Goal: Contribute content: Contribute content

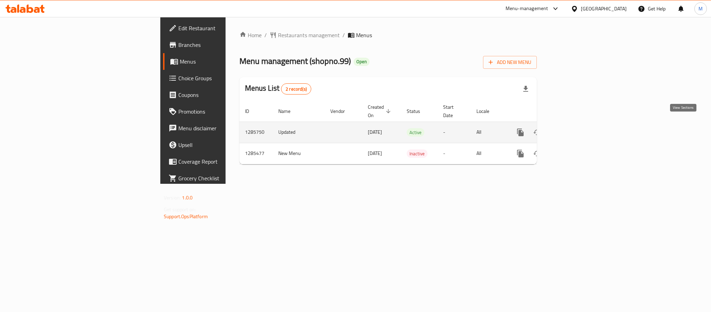
click at [579, 124] on link "enhanced table" at bounding box center [570, 132] width 17 height 17
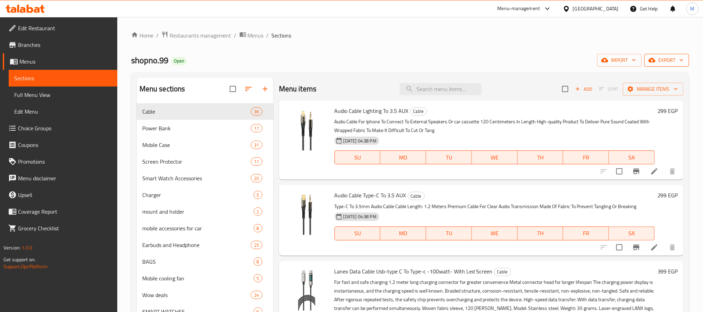
click at [675, 60] on span "export" at bounding box center [667, 60] width 34 height 9
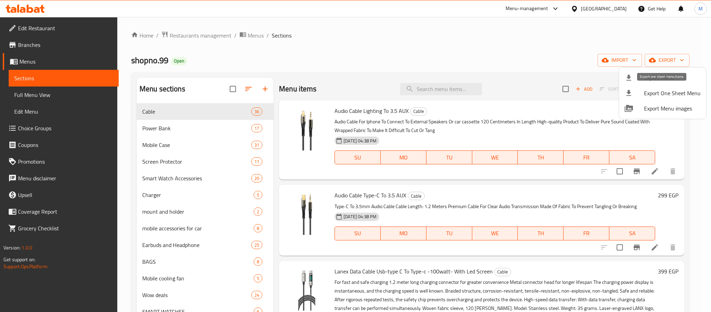
click at [672, 78] on span "Export Menu" at bounding box center [672, 78] width 57 height 8
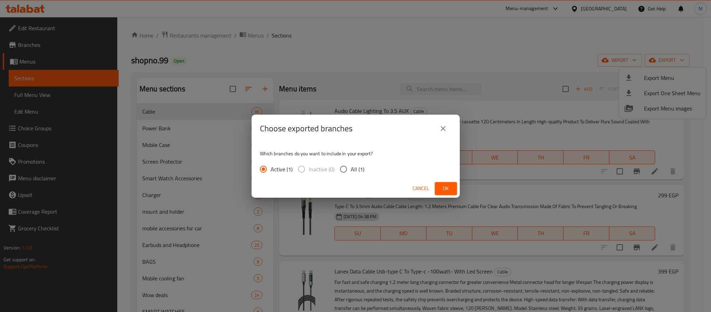
click at [347, 170] on input "All (1)" at bounding box center [343, 169] width 15 height 15
radio input "true"
click at [452, 189] on button "Ok" at bounding box center [446, 188] width 22 height 13
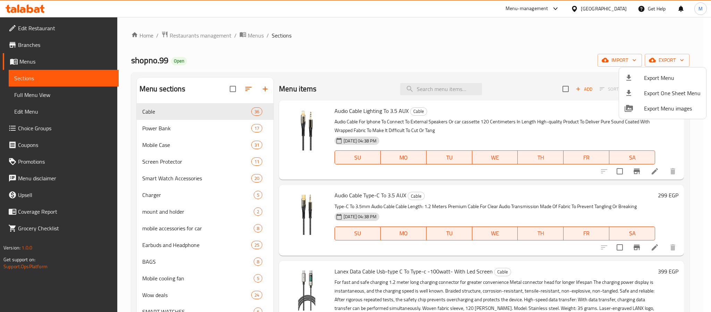
click at [48, 101] on div at bounding box center [355, 156] width 711 height 312
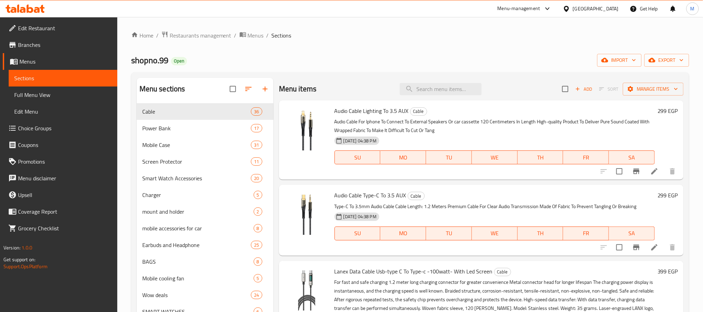
click at [51, 94] on span "Full Menu View" at bounding box center [62, 95] width 97 height 8
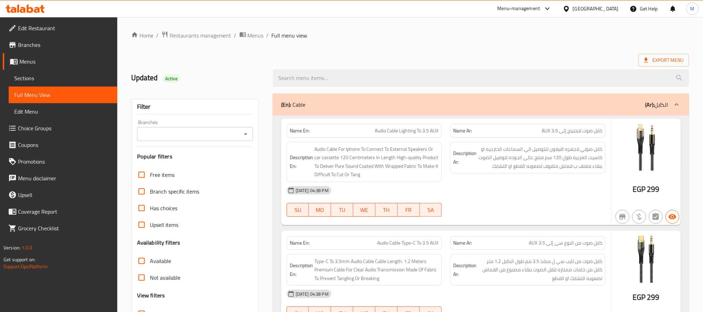
scroll to position [52, 0]
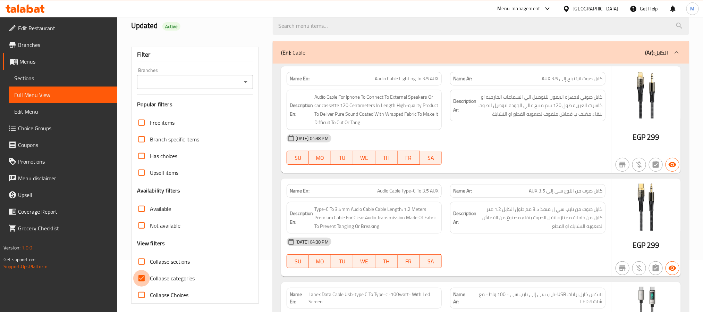
click at [142, 280] on input "Collapse categories" at bounding box center [141, 278] width 17 height 17
checkbox input "false"
click at [244, 81] on icon "Open" at bounding box center [245, 82] width 8 height 8
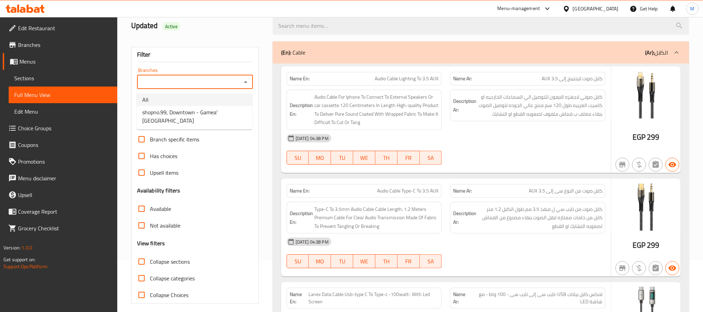
click at [189, 95] on li "All" at bounding box center [195, 99] width 116 height 12
type input "All"
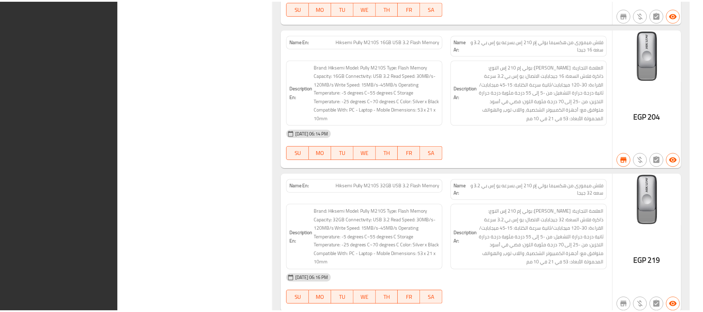
scroll to position [27740, 0]
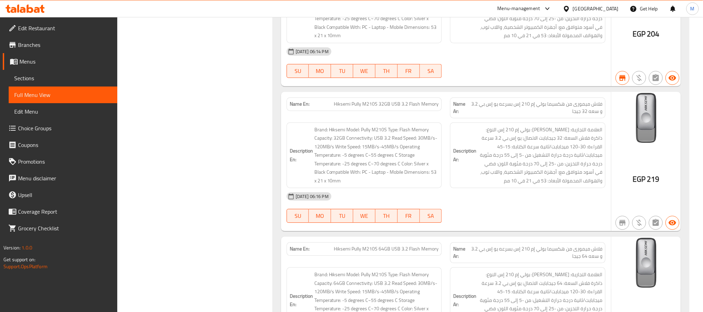
click at [59, 65] on span "Menus" at bounding box center [65, 61] width 92 height 8
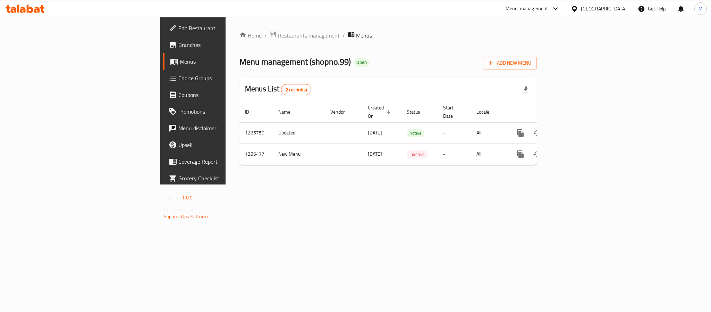
drag, startPoint x: 679, startPoint y: 120, endPoint x: 105, endPoint y: 133, distance: 573.9
click at [579, 125] on link "enhanced table" at bounding box center [570, 133] width 17 height 17
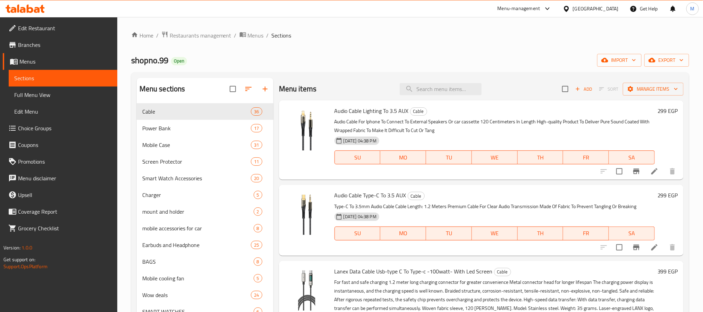
click at [123, 154] on div "Home / Restaurants management / Menus / Sections shopno.99 Open import export M…" at bounding box center [410, 213] width 586 height 392
click at [188, 295] on span "Wow deals" at bounding box center [186, 294] width 89 height 8
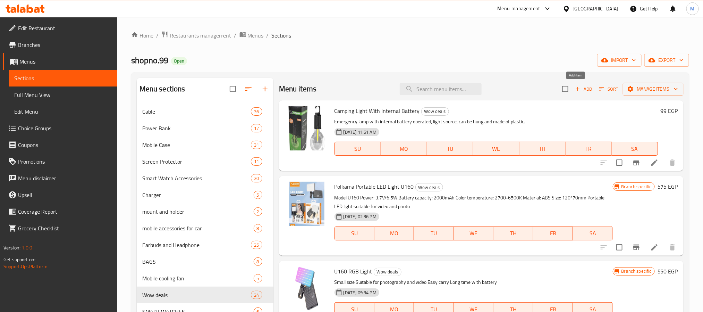
click at [575, 87] on span "Add" at bounding box center [583, 89] width 19 height 8
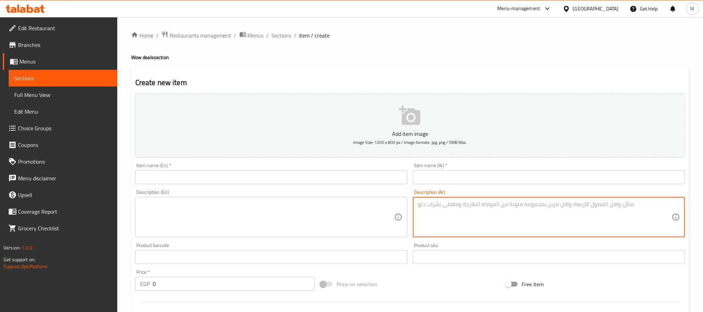
click at [471, 214] on textarea at bounding box center [545, 217] width 254 height 33
paste textarea ""•ضمان الوكيل الرسمي لمده عامان •عرض الفيديو جوده 1080 و 15 فريم فى الثانيه •نو…"
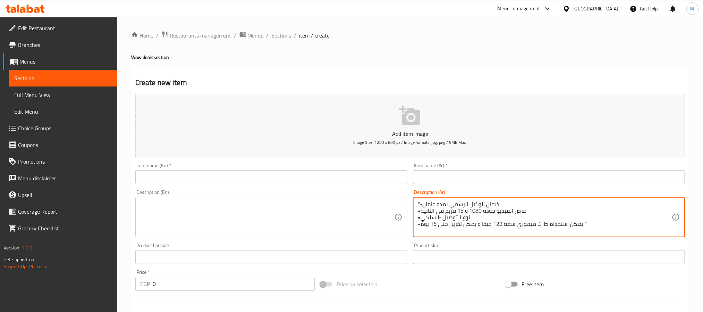
click at [419, 226] on textarea ""•ضمان الوكيل الرسمي لمده عامان •عرض الفيديو جوده 1080 و 15 فريم فى الثانيه •نو…" at bounding box center [545, 217] width 254 height 33
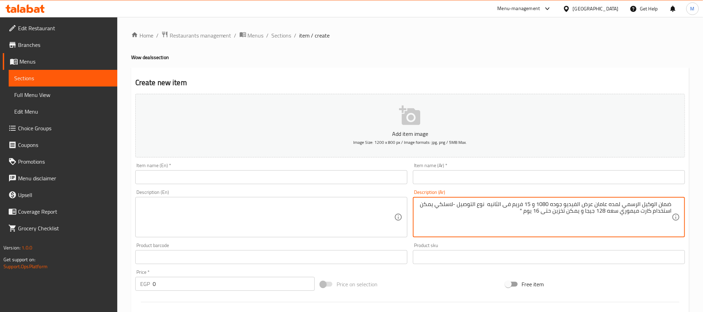
type textarea "ضمان الوكيل الرسمي لمده عامان عرض الفيديو جوده 1080 و 15 فريم فى الثانيه نوع ال…"
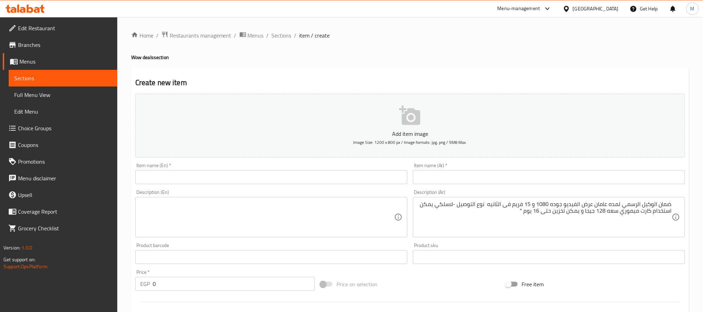
click at [277, 199] on div "Description (En)" at bounding box center [271, 217] width 272 height 40
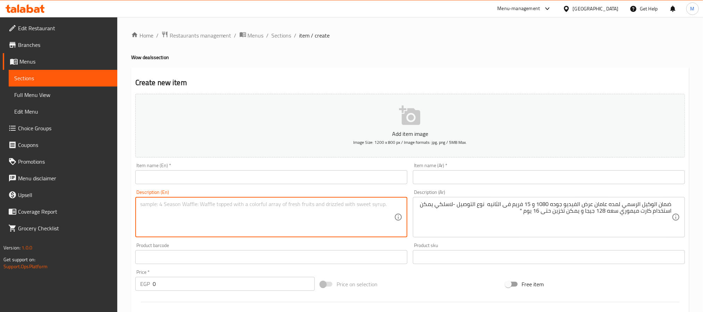
paste textarea ""•official warranty 2 year •Video Streaming 1080p Frame Rate 15fps Video •conne…"
type textarea "Official warranty 2 year Video Streaming 1080p Frame Rate 15fps Video connectio…"
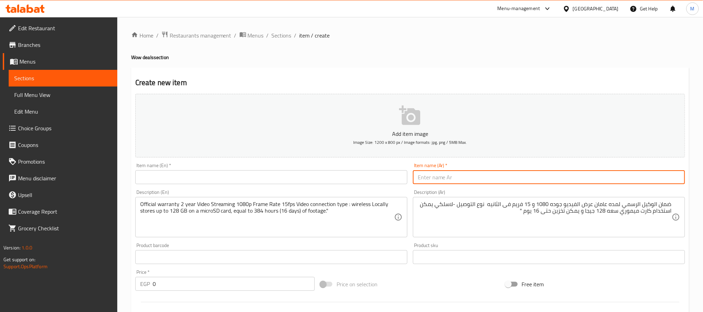
click at [460, 173] on input "text" at bounding box center [549, 177] width 272 height 14
paste input "كاميرا ذو راأس متحركه باستخدام الواى فاى c200"
type input "كاميرا ذو راأس متحركه باستخدام الواى فاى سي200"
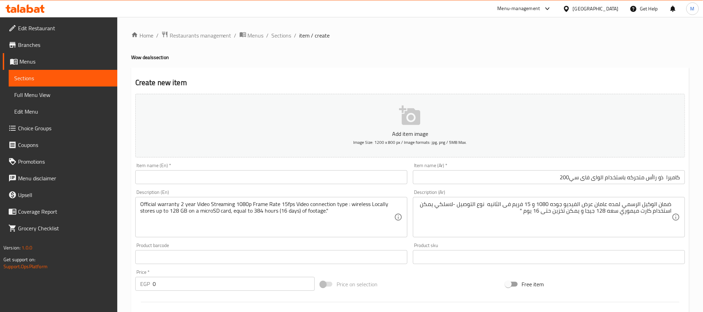
click at [209, 168] on div "Item name (En)   * Item name (En) *" at bounding box center [271, 173] width 272 height 21
click at [212, 170] on input "text" at bounding box center [271, 177] width 272 height 14
paste input "Tapoo C200 360-degree smart wifi pan & tilt camera 1080p"
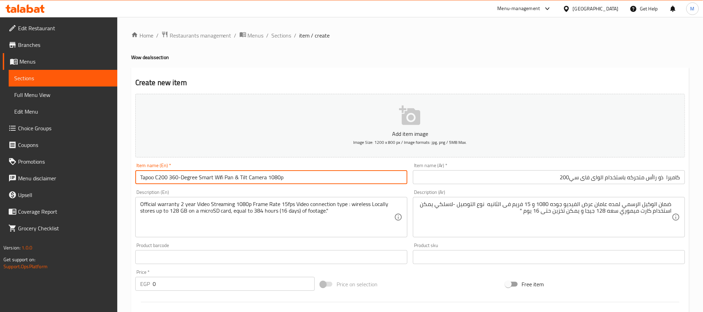
type input "Tapoo C200 360-Degree Smart Wifi Pan & Tilt Camera 1080p"
click at [282, 78] on h2 "Create new item" at bounding box center [409, 82] width 549 height 10
click at [255, 175] on input "Tapoo C200 360-Degree Smart Wifi Pan & Tilt Camera 1080p" at bounding box center [271, 177] width 272 height 14
click at [560, 181] on input "كاميرا ذو راأس متحركه باستخدام الواى فاى سي200" at bounding box center [549, 177] width 272 height 14
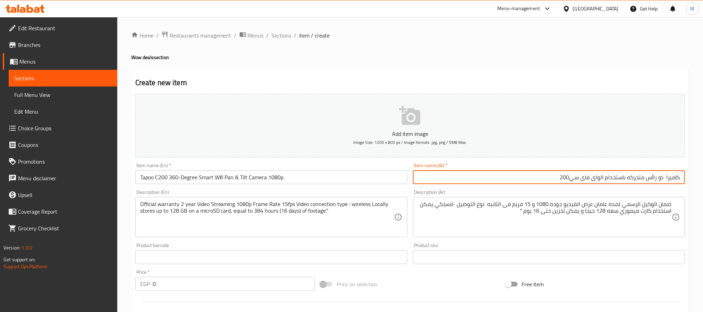
paste input "كاميرا تابو C200 الذكية بزاوية 360 درجة ودقة 1080 بكسل"
paste input "text"
paste input "تابو C200 الذكية بزاوية 360 درجة ودقة 1080 بكسل"
type input "كاميرا تابو C200 الذكية بزاوية 360 درجة ودقة 1080 بكسل"
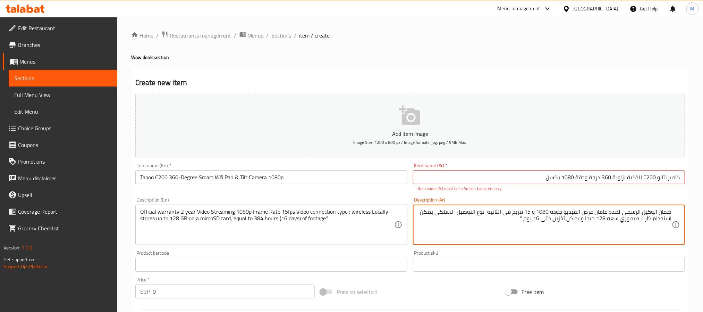
click at [501, 221] on textarea "ضمان الوكيل الرسمي لمده عامان عرض الفيديو جوده 1080 و 15 فريم فى الثانيه نوع ال…" at bounding box center [545, 224] width 254 height 33
type textarea "ضمان الوكيل الرسمي لمده عامان عرض الفيديو جوده 1080 و 15 فريم فى الثانيه نوع ال…"
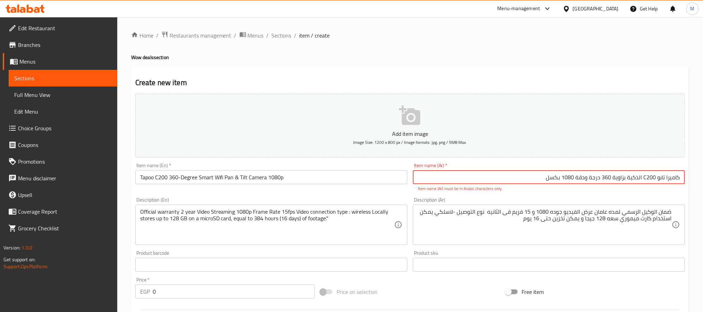
drag, startPoint x: 647, startPoint y: 181, endPoint x: 643, endPoint y: 182, distance: 3.7
click at [643, 182] on input "كاميرا تابو C200 الذكية بزاوية 360 درجة ودقة 1080 بكسل" at bounding box center [549, 177] width 272 height 14
type input "كاميرا تابو سي200 الذكية بزاوية 360 درجة ودقة 1080 بكسل"
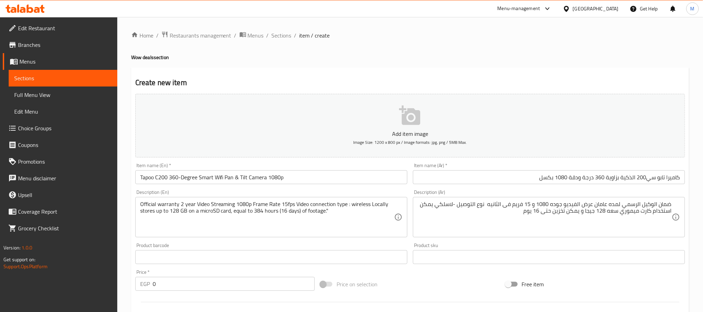
click at [208, 287] on input "0" at bounding box center [234, 283] width 162 height 14
paste input "1155"
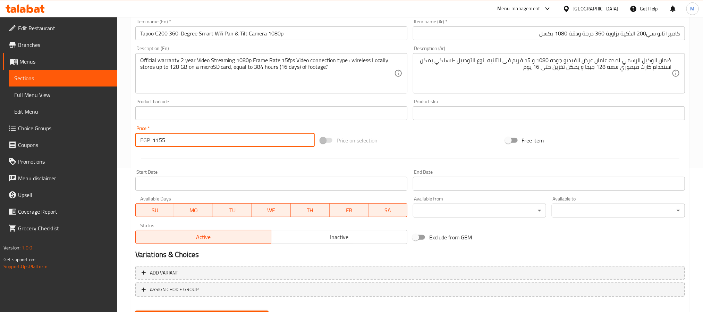
scroll to position [178, 0]
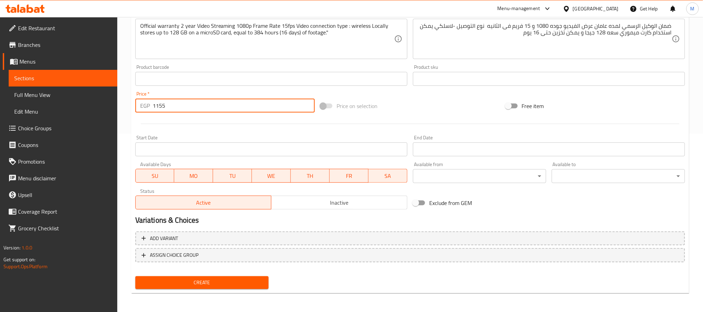
type input "1155"
click at [372, 203] on span "Inactive" at bounding box center [339, 202] width 130 height 10
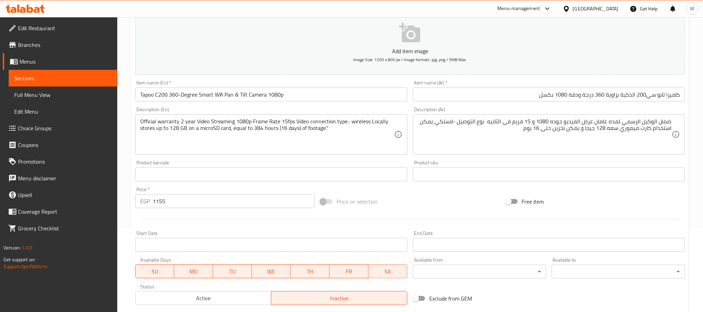
scroll to position [74, 0]
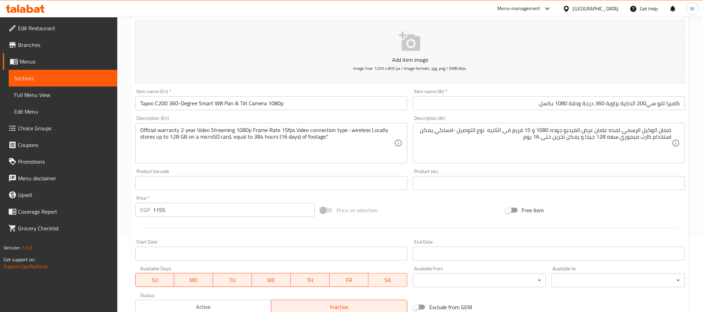
click at [596, 104] on input "كاميرا تابو سي200 الذكية بزاوية 360 درجة ودقة 1080 بكسل" at bounding box center [549, 103] width 272 height 14
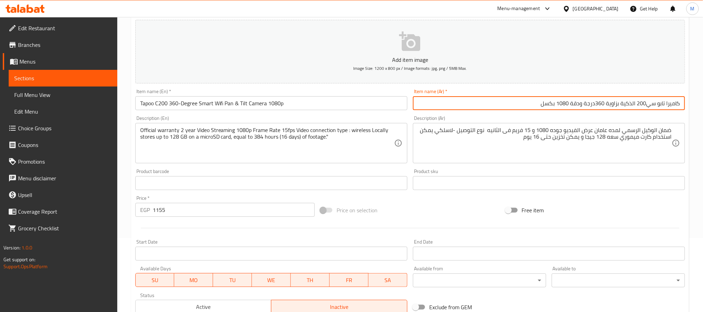
type input "كاميرا تابو سي200 الذكية بزاوية 360 درجة ودقة 1080 بكسل"
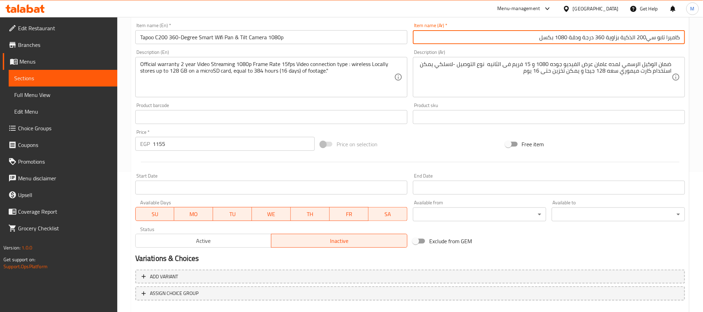
scroll to position [178, 0]
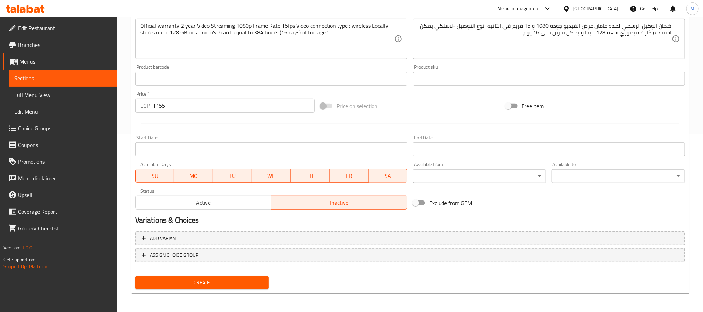
click at [227, 279] on span "Create" at bounding box center [202, 282] width 122 height 9
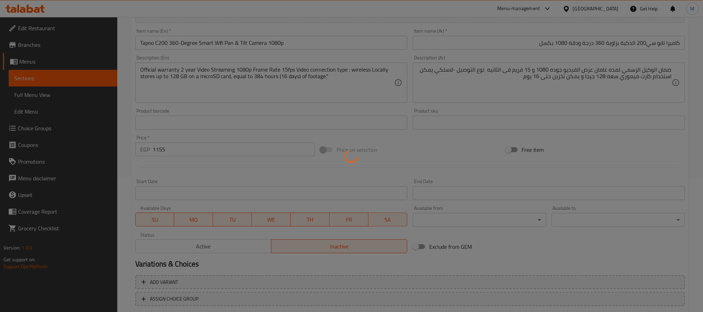
scroll to position [74, 0]
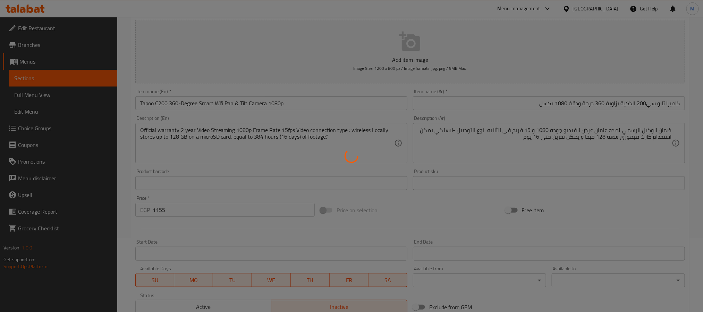
type input "0"
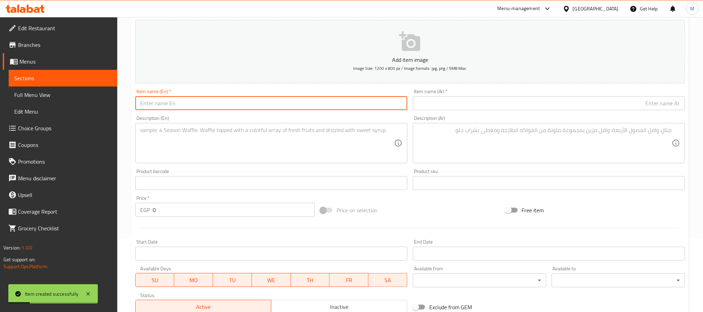
click at [191, 102] on input "text" at bounding box center [271, 103] width 272 height 14
paste input "2k tapoo outdoor security wifi camera with sound and light alarm full night col…"
click at [336, 104] on input "2k Tapoo Outdoor Security Wifi Camera with Sound and Light Alarm Full Night Col…" at bounding box center [271, 103] width 272 height 14
click at [377, 108] on input "2k Tapoo Outdoor Security Wifi Camera with Sound and Light Alarm Full Night Col…" at bounding box center [271, 103] width 272 height 14
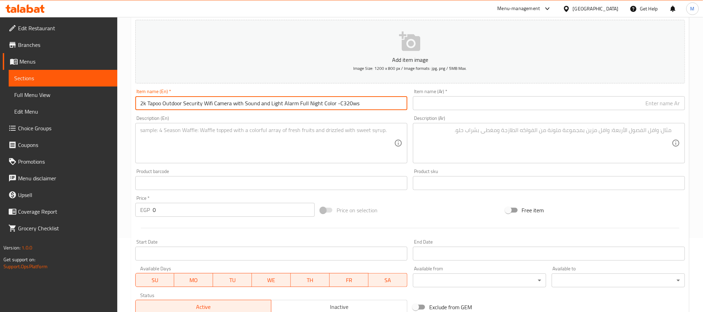
type input "2k Tapoo Outdoor Security Wifi Camera with Sound and Light Alarm Full Night Col…"
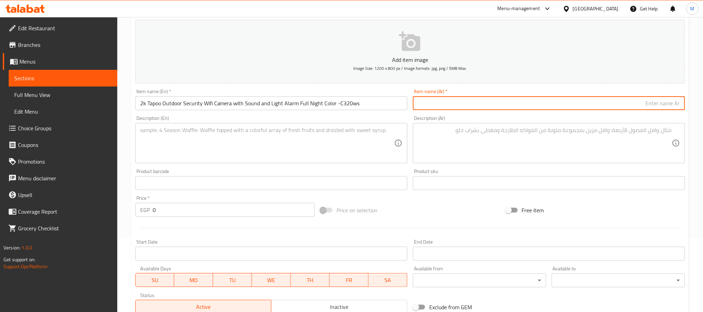
click at [462, 102] on input "text" at bounding box center [549, 103] width 272 height 14
paste input "كاميرا مراقبة خارجية بدقة 2K Tapo مزودة بخاصية واي فاي مع إنذار صوتي وضوئي، ألو…"
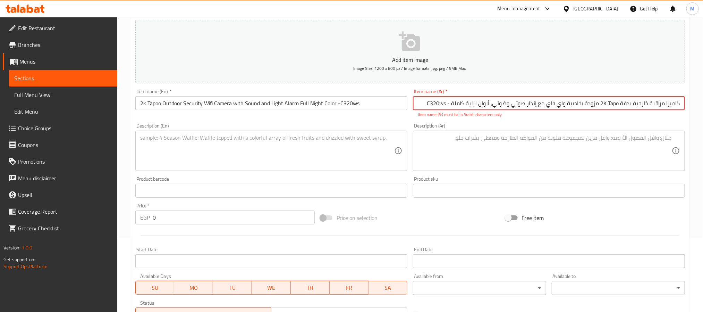
click at [612, 101] on input "كاميرا مراقبة خارجية بدقة 2K Tapo مزودة بخاصية واي فاي مع إنذار صوتي وضوئي، ألو…" at bounding box center [549, 103] width 272 height 14
drag, startPoint x: 440, startPoint y: 103, endPoint x: 446, endPoint y: 101, distance: 6.5
click at [446, 101] on input "كاميرا مراقبة خارجية بدقة 2كي تابو مزودة بخاصية واي فاي مع إنذار صوتي وضوئي، أل…" at bounding box center [549, 103] width 272 height 14
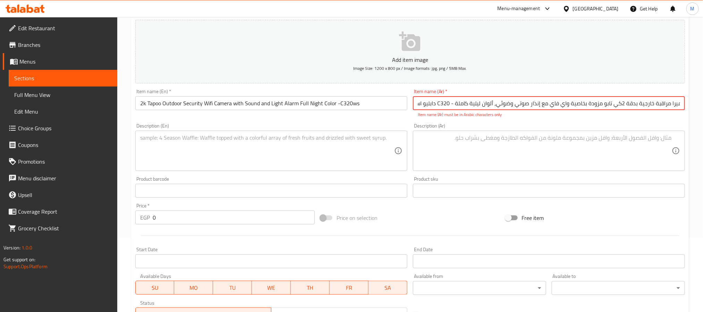
drag, startPoint x: 440, startPoint y: 106, endPoint x: 444, endPoint y: 106, distance: 4.2
click at [444, 106] on input "كاميرا مراقبة خارجية بدقة 2كي تابو مزودة بخاصية واي فاي مع إنذار صوتي وضوئي، أل…" at bounding box center [549, 103] width 272 height 14
click at [442, 106] on input "كاميرا مراقبة خارجية بدقة 2كي تابو مزودة بخاصية واي فاي مع إنذار صوتي وضوئي، أل…" at bounding box center [549, 103] width 272 height 14
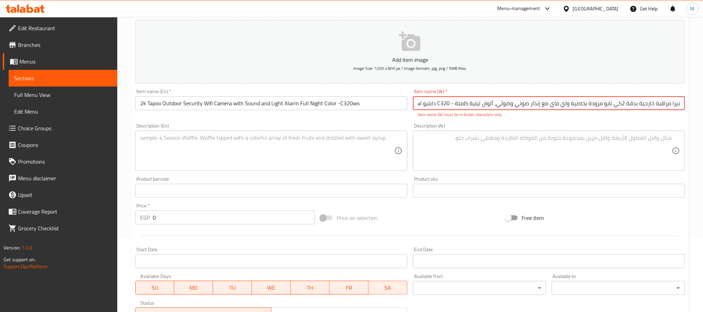
click at [441, 105] on input "كاميرا مراقبة خارجية بدقة 2كي تابو مزودة بخاصية واي فاي مع إنذار صوتي وضوئي، أل…" at bounding box center [549, 103] width 272 height 14
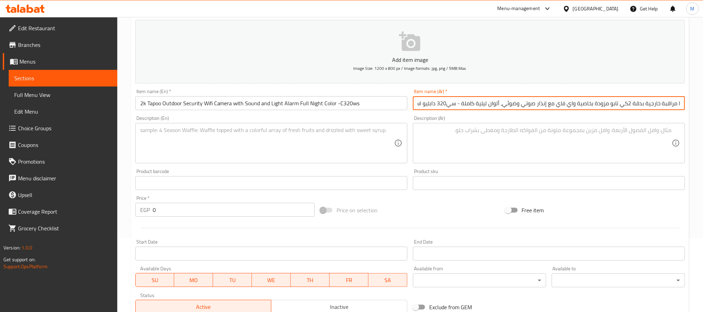
scroll to position [0, 0]
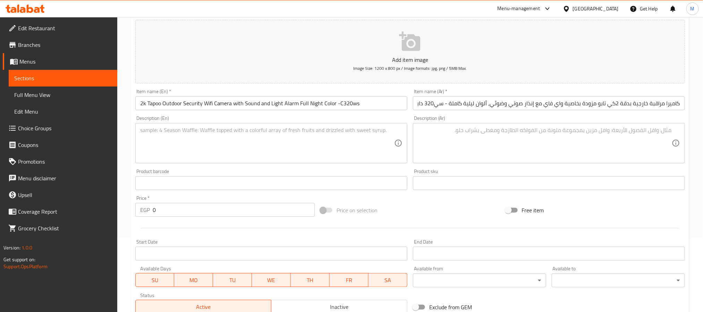
click at [511, 106] on input "كاميرا مراقبة خارجية بدقة 2كي تابو مزودة بخاصية واي فاي مع إنذار صوتي وضوئي، أل…" at bounding box center [549, 103] width 272 height 14
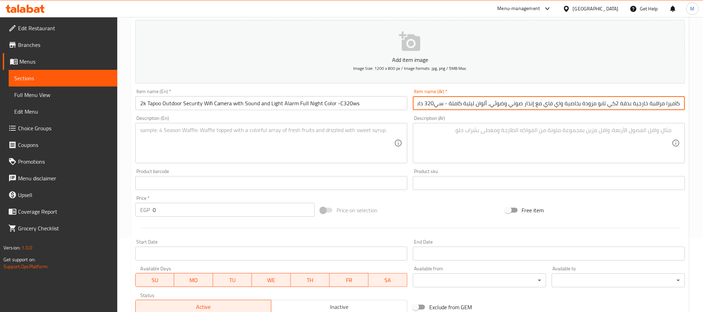
paste input "خارجيه أمنيه يمكنها الاتصال بالنت c320ws"
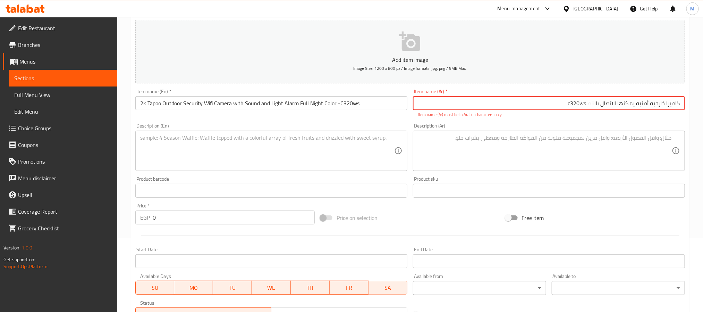
type input "كاميرا مراقبة خارجية بدقة 2كي تابو مزودة بخاصية واي فاي مع إنذار صوتي وضوئي، أل…"
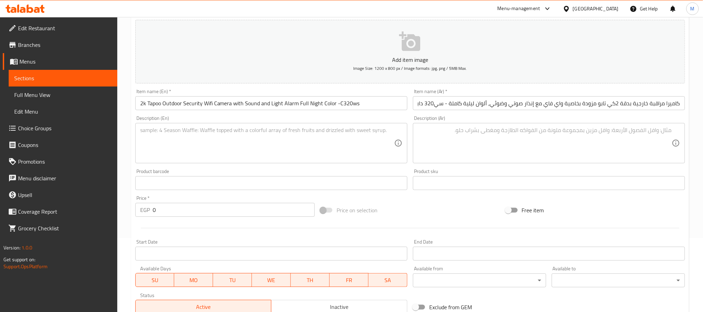
click at [264, 136] on textarea at bounding box center [267, 143] width 254 height 33
paste textarea "" •offical warranty 2 year •2K QHD-Records every image in crystal-clear 2560x14…"
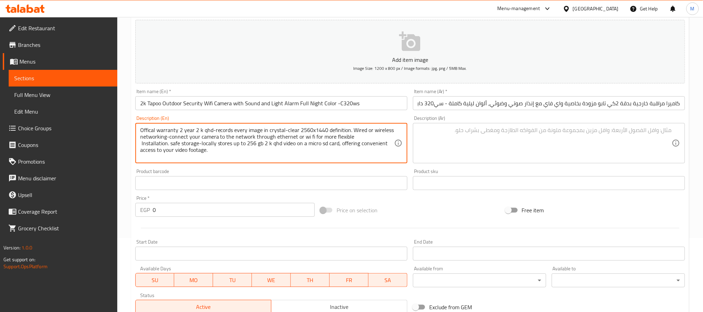
click at [211, 153] on textarea "Offical warranty 2 year 2 k qhd-records every image in crystal-clear 2560x1440 …" at bounding box center [267, 143] width 254 height 33
click at [290, 130] on textarea "Offical warranty 2 year 2 k qhd-records every image in crystal-clear 2560x1440 …" at bounding box center [267, 143] width 254 height 33
type textarea "Offical warranty 2 year 2 k qhd-records every image in crystal-clear 2560x1440 …"
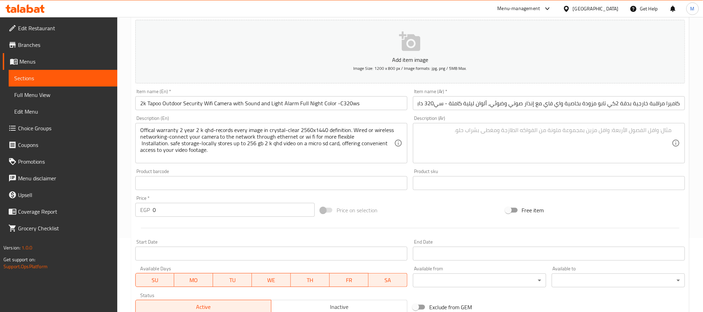
click at [462, 130] on textarea at bounding box center [545, 143] width 254 height 33
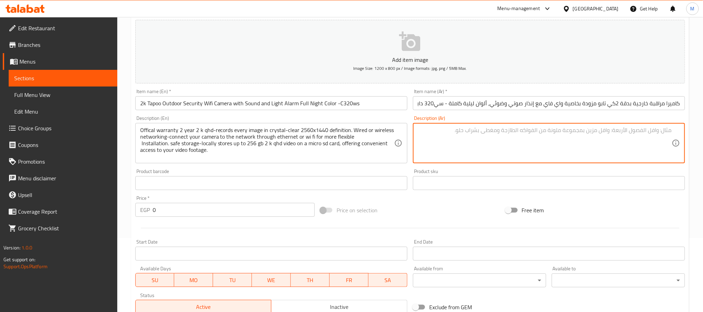
paste textarea ""•ضمان الوكيل الرسمي لمده عامان •مستشعر حركه لتتبع المتحرك •نوع التوصيل -لاسلكى…"
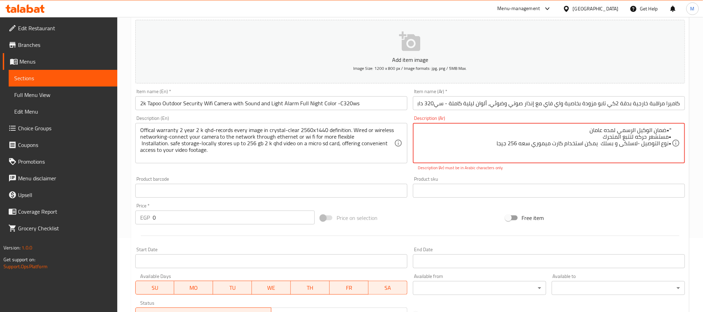
type textarea ""•ضمان الوكيل الرسمي لمده عامان •مستشعر حركه لتتبع المتحرك •نوع التوصيل -لاسلكى…"
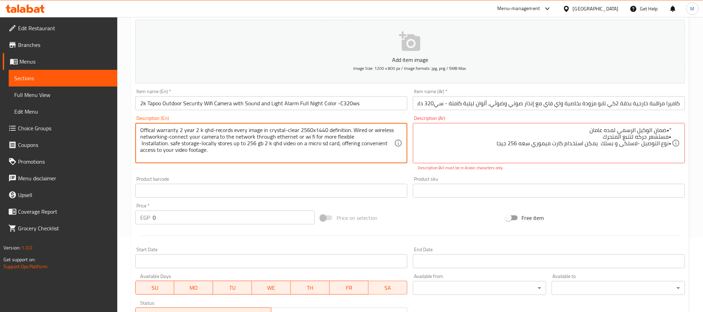
click at [309, 138] on textarea "Offical warranty 2 year 2 k qhd-records every image in crystal-clear 2560x1440 …" at bounding box center [267, 143] width 254 height 33
click at [267, 133] on textarea "Offical warranty 2 year 2 k qhd-records every image in crystal-clear 2560x1440 …" at bounding box center [267, 143] width 254 height 33
paste textarea "" •offical warranty 2 year •2K QHD-Records every image in crystal-clear 2560x14…"
click at [146, 127] on textarea "offical warranty 2 year 2K QHD-Records every image in crystal-clear 2560x1440 d…" at bounding box center [267, 143] width 254 height 33
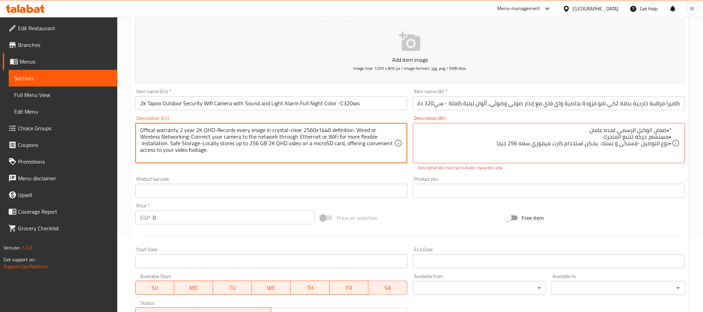
type textarea "Offical warranty 2 year 2K QHD-Records every image in crystal-clear 2560x1440 d…"
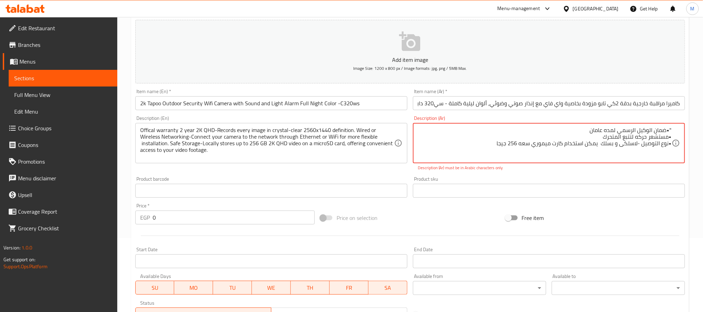
paste textarea "ضمان رسمي لمدة عامين بدقة 2K QHD - تُسجل جميع الصور بدقة وضوح فائقة تبلغ 2560x1…"
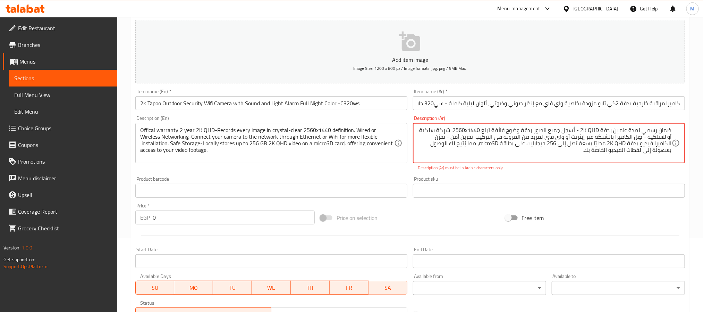
click at [592, 130] on textarea "ضمان رسمي لمدة عامين بدقة 2K QHD - تُسجل جميع الصور بدقة وضوح فائقة تبلغ 2560x1…" at bounding box center [545, 143] width 254 height 33
drag, startPoint x: 600, startPoint y: 131, endPoint x: 561, endPoint y: 127, distance: 39.7
click at [561, 127] on textarea "ضمان رسمي لمدة عامين بدقة 2كي [PERSON_NAME]- تُسجل جميع الصور بدقة وضوح فائقة ت…" at bounding box center [545, 143] width 254 height 33
click at [623, 144] on textarea "ضمان رسمي لمدة عامين بدقة 2كي [PERSON_NAME]- تُسجل جميع الصور بدقة وضوح فائقة ت…" at bounding box center [545, 143] width 254 height 33
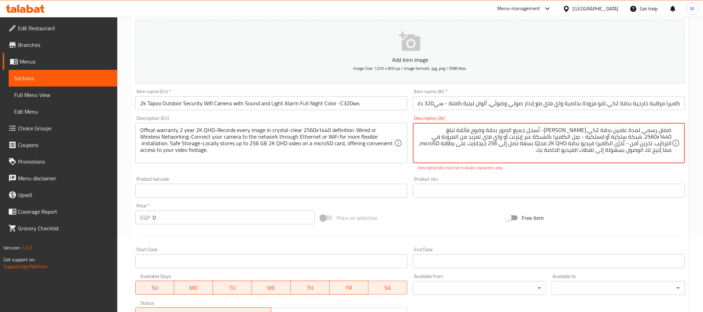
drag, startPoint x: 625, startPoint y: 144, endPoint x: 609, endPoint y: 146, distance: 16.1
click at [609, 146] on textarea "ضمان رسمي لمدة عامين بدقة 2كي [PERSON_NAME]- تُسجل جميع الصور بدقة وضوح فائقة ت…" at bounding box center [545, 143] width 254 height 33
paste textarea "كي كيو اتش دي"
click at [551, 150] on textarea "ضمان رسمي لمدة عامين بدقة 2كي [PERSON_NAME]- تُسجل جميع الصور بدقة وضوح فائقة ت…" at bounding box center [545, 143] width 254 height 33
click at [458, 182] on div "Product sku Product sku" at bounding box center [549, 186] width 272 height 21
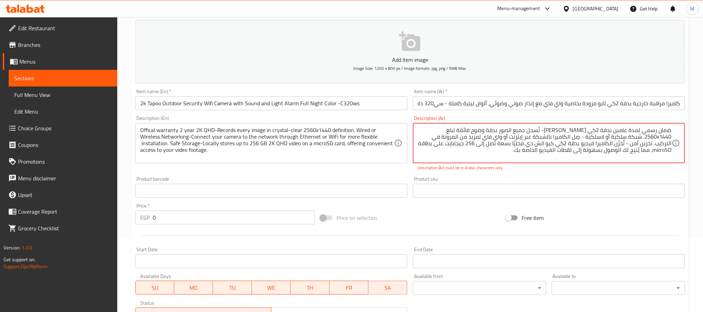
click at [468, 141] on textarea "ضمان رسمي لمدة عامين بدقة 2كي [PERSON_NAME]- تُسجل جميع الصور بدقة وضوح فائقة ت…" at bounding box center [545, 143] width 254 height 33
click at [471, 147] on textarea "ضمان رسمي لمدة عامين بدقة 2كي [PERSON_NAME]- تُسجل جميع الصور بدقة وضوح فائقة ت…" at bounding box center [545, 143] width 254 height 33
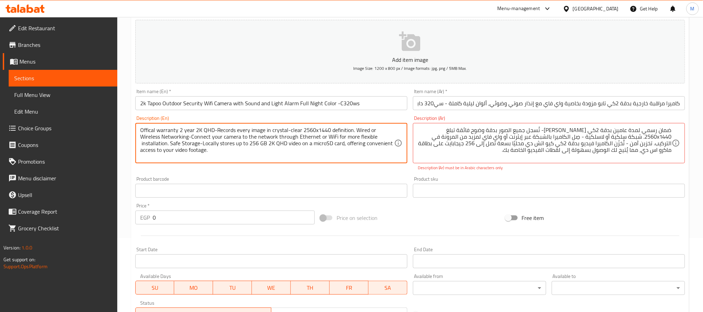
click at [505, 163] on div "ضمان رسمي لمدة عامين بدقة 2كي [PERSON_NAME]- تُسجل جميع الصور بدقة وضوح فائقة ت…" at bounding box center [549, 143] width 272 height 40
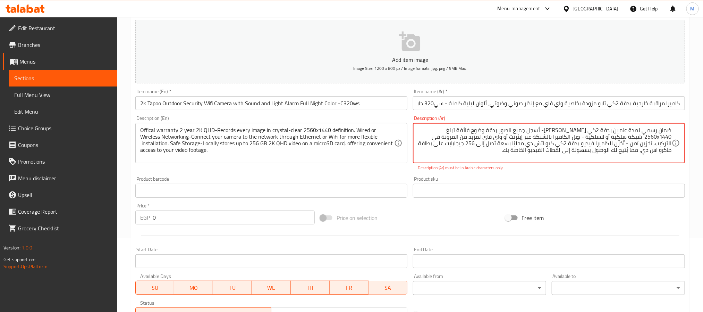
click at [496, 143] on textarea "ضمان رسمي لمدة عامين بدقة 2كي [PERSON_NAME]- تُسجل جميع الصور بدقة وضوح فائقة ت…" at bounding box center [545, 143] width 254 height 33
drag, startPoint x: 463, startPoint y: 127, endPoint x: 435, endPoint y: 128, distance: 27.8
click at [435, 128] on textarea "ضمان رسمي لمدة عامين بدقة 2كي [PERSON_NAME]- تُسجل جميع الصور بدقة وضوح فائقة ت…" at bounding box center [545, 143] width 254 height 33
click at [452, 132] on textarea "ضمان رسمي لمدة عامين بدقة 2كي [PERSON_NAME]- تُسجل جميع الصور بدقة وضوح فائقة ت…" at bounding box center [545, 143] width 254 height 33
click at [447, 134] on textarea "ضمان رسمي لمدة عامين بدقة 2كي [PERSON_NAME]- تُسجل جميع الصور بدقة وضوح فائقة ت…" at bounding box center [545, 143] width 254 height 33
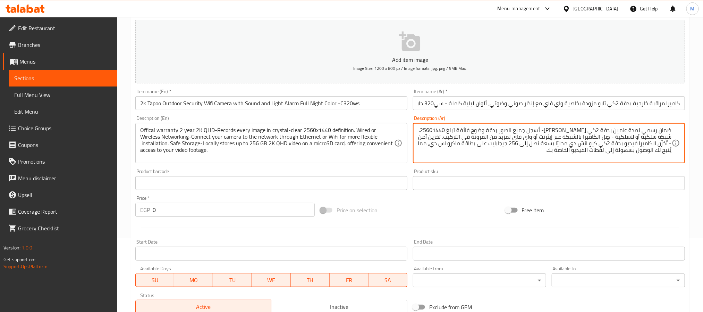
type textarea "ضمان رسمي لمدة عامين بدقة 2كي [PERSON_NAME]- تُسجل جميع الصور بدقة وضوح فائقة ت…"
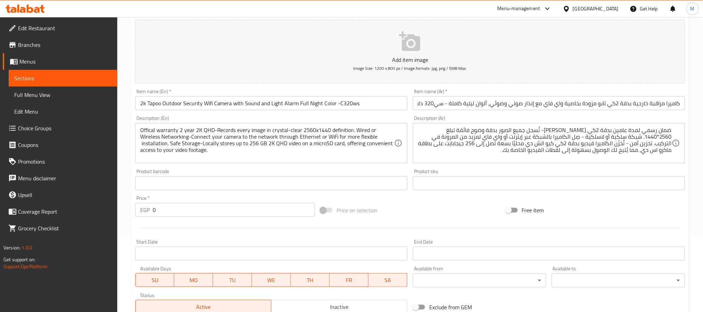
click at [173, 208] on input "0" at bounding box center [234, 210] width 162 height 14
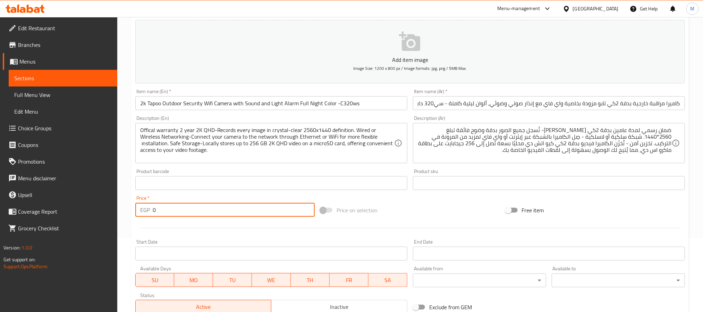
paste input "258"
type input "2580"
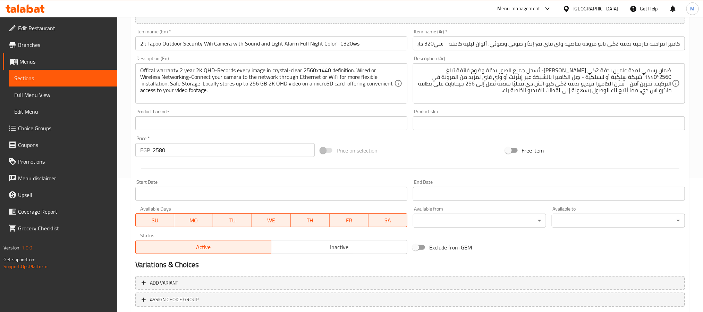
scroll to position [178, 0]
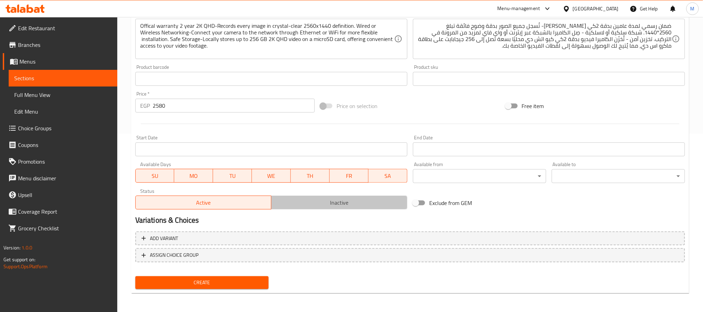
click at [297, 207] on span "Inactive" at bounding box center [339, 202] width 130 height 10
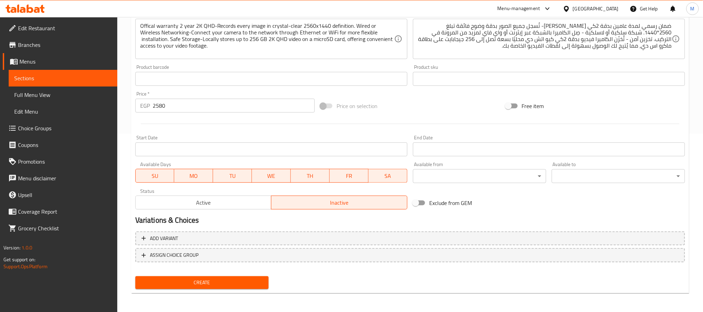
click at [235, 281] on span "Create" at bounding box center [202, 282] width 122 height 9
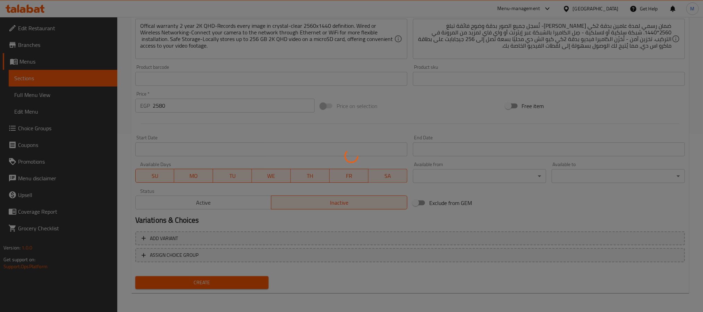
type input "0"
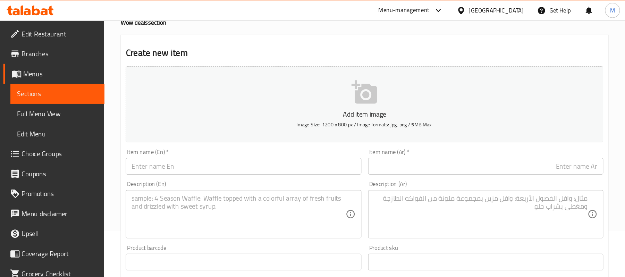
scroll to position [38, 0]
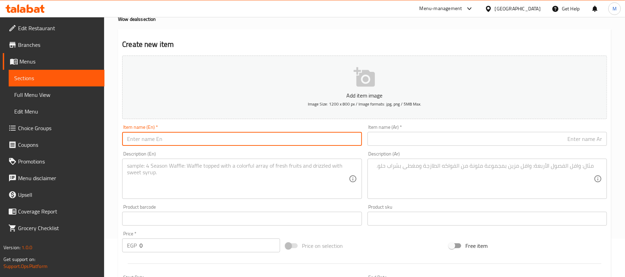
click at [172, 134] on input "text" at bounding box center [241, 139] width 239 height 14
paste input "AI home security wifi camera -2k (c125)"
click at [207, 139] on input "Ai Home Security Wifi Camera -2k (c125)" at bounding box center [241, 139] width 239 height 14
click at [205, 140] on input "Ai Home Security Wifi Camera -2k (c125)" at bounding box center [241, 139] width 239 height 14
click at [203, 142] on input "Ai Home Security Wifi Camera -2k (c125)" at bounding box center [241, 139] width 239 height 14
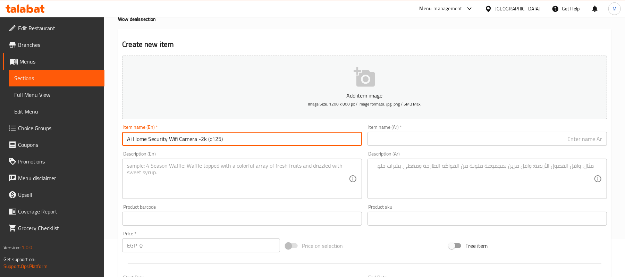
click at [203, 142] on input "Ai Home Security Wifi Camera -2k (c125)" at bounding box center [241, 139] width 239 height 14
click at [205, 142] on input "Ai Home Security Wifi Camera -2k (c125)" at bounding box center [241, 139] width 239 height 14
click at [204, 142] on input "Ai Home Security Wifi Camera -2k (c125)" at bounding box center [241, 139] width 239 height 14
click at [214, 140] on input "Ai Home Security Wifi Camera -2K (c125)" at bounding box center [241, 139] width 239 height 14
click at [210, 142] on input "Ai Home Security Wifi Camera -2K (c125)" at bounding box center [241, 139] width 239 height 14
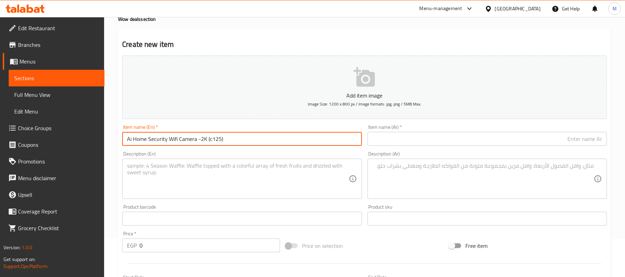
click at [210, 142] on input "Ai Home Security Wifi Camera -2K (c125)" at bounding box center [241, 139] width 239 height 14
type input "Ai Home Security Wifi Camera -2K (C125)"
click at [232, 141] on input "Ai Home Security Wifi Camera -2K (C125)" at bounding box center [241, 139] width 239 height 14
click at [175, 142] on input "Ai Home Security Wifi Camera -2K (C125)" at bounding box center [241, 139] width 239 height 14
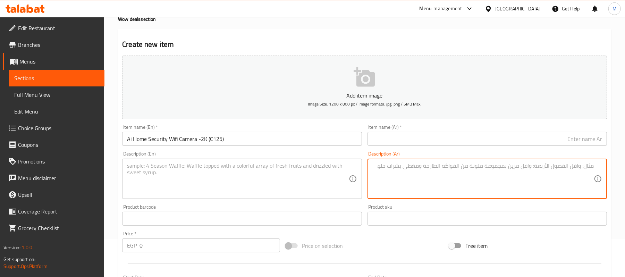
drag, startPoint x: 390, startPoint y: 164, endPoint x: 411, endPoint y: 142, distance: 30.9
click at [402, 151] on div "Description (Ar) Description (Ar)" at bounding box center [487, 174] width 245 height 53
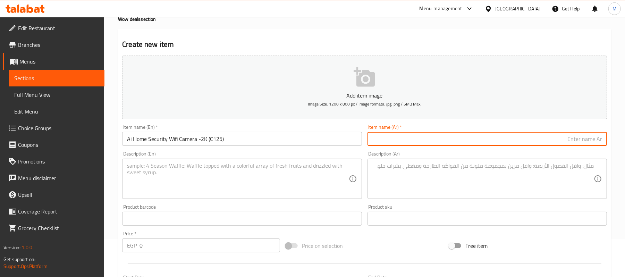
click at [411, 142] on input "text" at bounding box center [486, 139] width 239 height 14
paste input "كاميرا أمن منزلى جوده الصوره 2k - موديل c125"
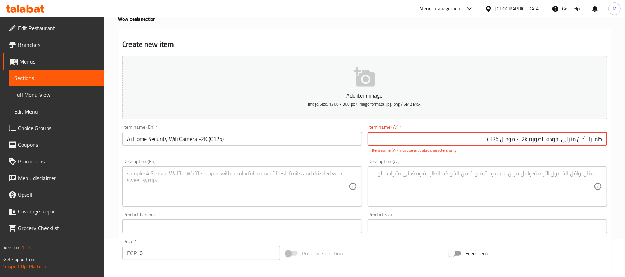
click at [527, 141] on input "كاميرا أمن منزلى جوده الصوره 2k - موديل c125" at bounding box center [486, 139] width 239 height 14
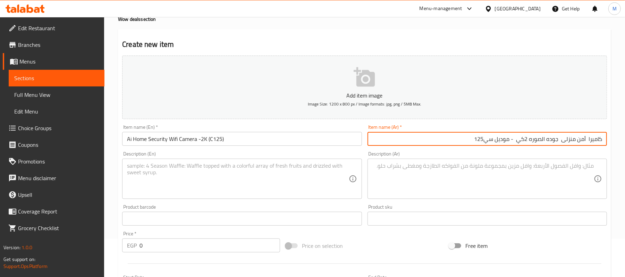
type input "كاميرا أمن منزلى جوده الصوره 2كي - موديل سي125"
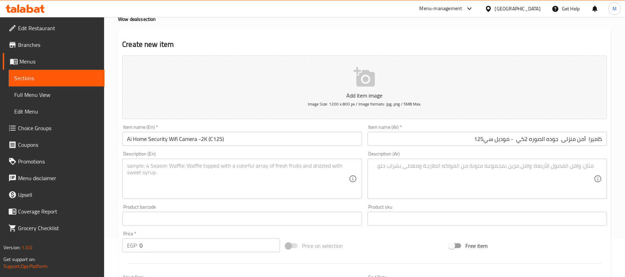
click at [205, 185] on textarea at bounding box center [237, 178] width 221 height 33
paste textarea ""•offcial warranty 2 year •Physical Privacy Shutter- When enabled, maintains yo…"
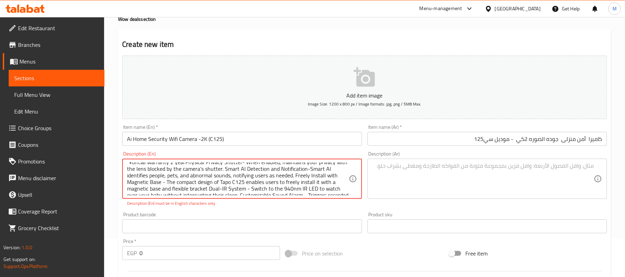
scroll to position [0, 0]
click at [410, 171] on textarea at bounding box center [482, 178] width 221 height 33
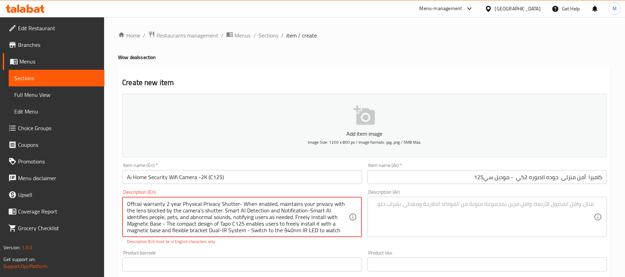
scroll to position [15, 0]
click at [304, 223] on textarea "Offcial warranty 2 year Physical Privacy Shutter- When enabled, maintains your …" at bounding box center [237, 217] width 221 height 33
click at [164, 210] on textarea "Offcial warranty 2 year Physical Privacy Shutter- When enabled, maintains your …" at bounding box center [237, 217] width 221 height 33
click at [248, 232] on textarea "Offcial warranty 2 year Physical Privacy Shutter- When enabled, maintains your …" at bounding box center [237, 217] width 221 height 33
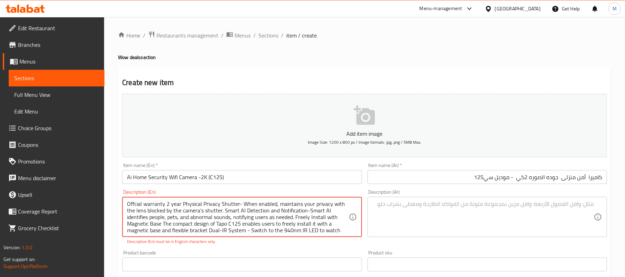
scroll to position [8, 0]
click at [253, 222] on textarea "Offcial warranty 2 year Physical Privacy Shutter- When enabled, maintains your …" at bounding box center [237, 217] width 221 height 33
click at [250, 222] on textarea "Offcial warranty 2 year Physical Privacy Shutter- When enabled, maintains your …" at bounding box center [237, 217] width 221 height 33
click at [248, 222] on textarea "Offcial warranty 2 year Physical Privacy Shutter- When enabled, maintains your …" at bounding box center [237, 217] width 221 height 33
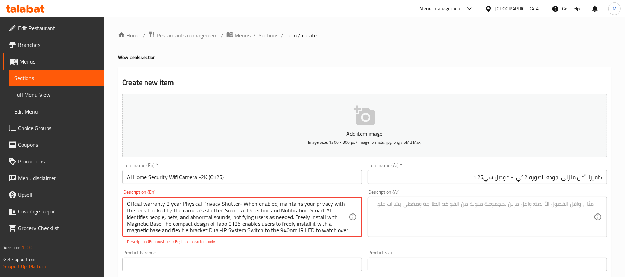
click at [409, 211] on textarea at bounding box center [482, 217] width 221 height 33
click at [307, 212] on textarea "Offcial warranty 2 year Physical Privacy Shutter- When enabled, maintains your …" at bounding box center [237, 217] width 221 height 33
click at [307, 210] on textarea "Offcial warranty 2 year Physical Privacy Shutter- When enabled, maintains your …" at bounding box center [237, 217] width 221 height 33
click at [391, 221] on textarea at bounding box center [482, 217] width 221 height 33
click at [201, 211] on textarea "Offcial warranty 2 year Physical Privacy Shutter- When enabled, maintains your …" at bounding box center [237, 217] width 221 height 33
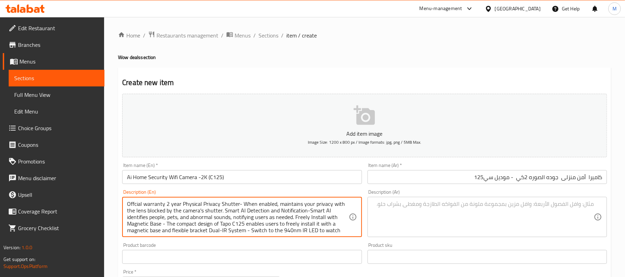
type textarea "Offcial warranty 2 year Physical Privacy Shutter- When enabled, maintains your …"
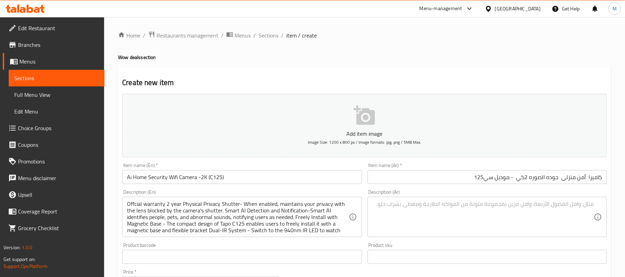
click at [434, 218] on textarea at bounding box center [482, 217] width 221 height 33
paste textarea ""•ضمان الوكيل الرسمي لمده عامان •حاجز بلاستك لمنع العدسه من التسجبل متى تحب •تح…"
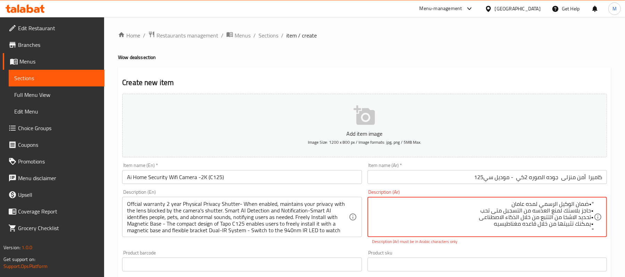
paste textarea "lore ipsu dolo sitam. conse adipisci elitsed - doe tempor، incid utl etdolor ma…"
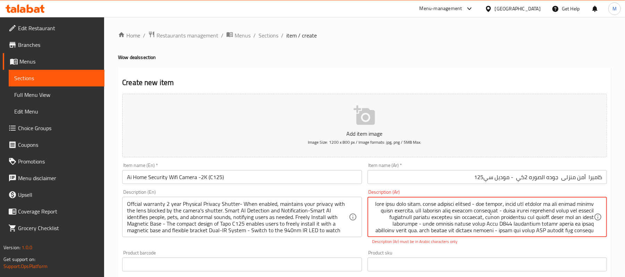
click at [410, 224] on textarea at bounding box center [482, 217] width 221 height 33
click at [416, 224] on textarea at bounding box center [482, 217] width 221 height 33
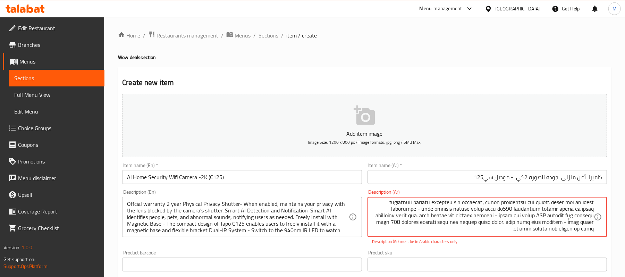
click at [527, 216] on textarea at bounding box center [482, 217] width 221 height 33
type textarea "lore ipsu dolo sitam. conse adipisci elitsed - doe tempor، incid utl etdolor ma…"
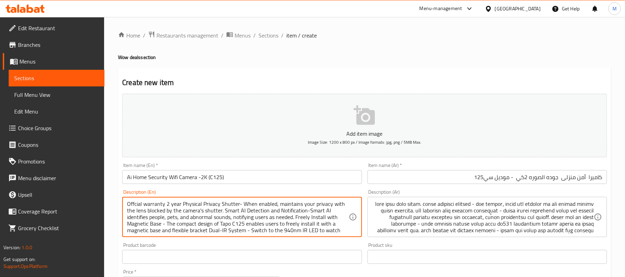
scroll to position [46, 0]
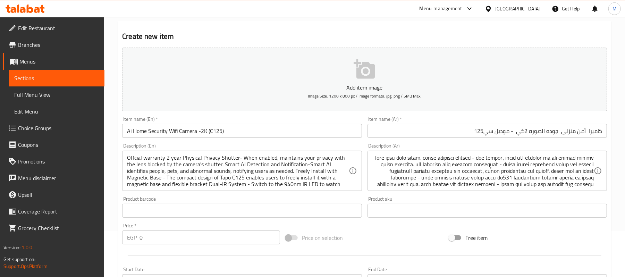
click at [170, 231] on div "Price   * EGP 0 Price *" at bounding box center [201, 233] width 158 height 21
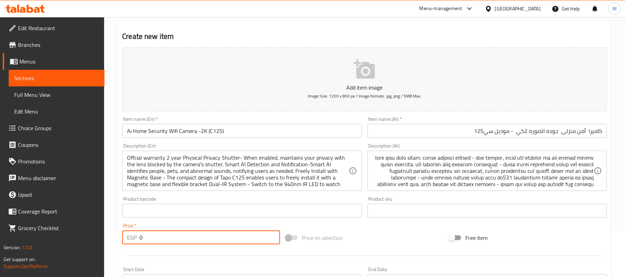
paste input "335"
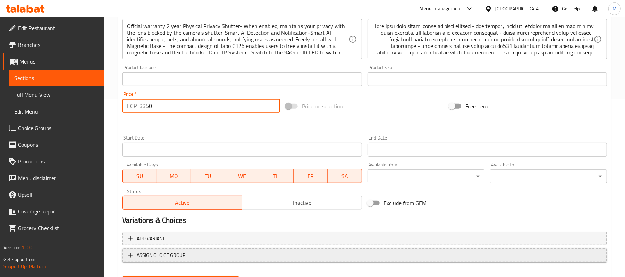
scroll to position [185, 0]
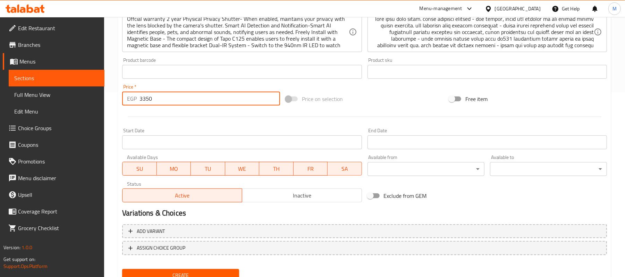
type input "3350"
click at [194, 271] on span "Create" at bounding box center [181, 275] width 106 height 9
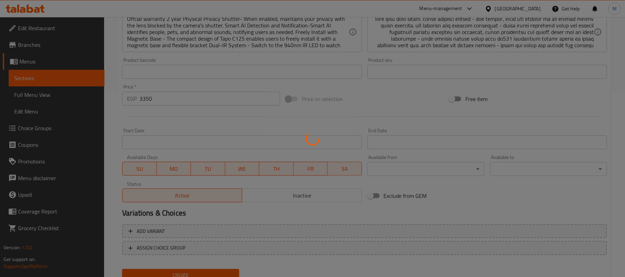
type input "0"
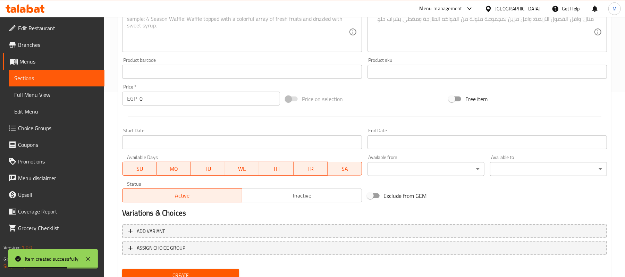
scroll to position [0, 0]
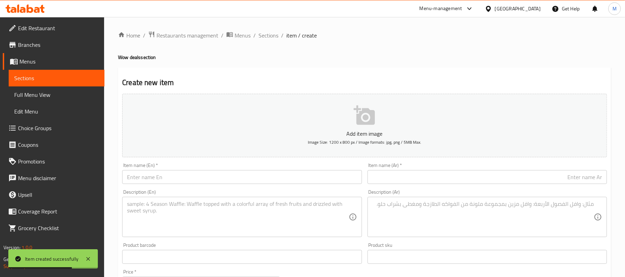
click at [187, 172] on input "text" at bounding box center [241, 177] width 239 height 14
paste input "pan/tilt AI Home security wifi camera 2k QHD (C225)"
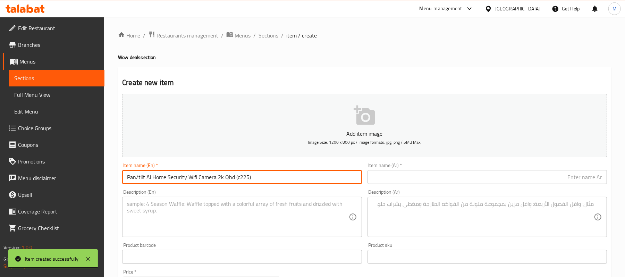
click at [140, 177] on input "Pan/tilt Ai Home Security Wifi Camera 2k Qhd (c225)" at bounding box center [241, 177] width 239 height 14
click at [223, 180] on input "Pan/Tilt Ai Home Security Wifi Camera 2k Qhd (c225)" at bounding box center [241, 177] width 239 height 14
click at [229, 176] on input "Pan/Tilt Ai Home Security Wifi Camera 2K Qhd (c225)" at bounding box center [241, 177] width 239 height 14
click at [234, 180] on input "Pan/Tilt Ai Home Security Wifi Camera 2K Qhd (c225)" at bounding box center [241, 177] width 239 height 14
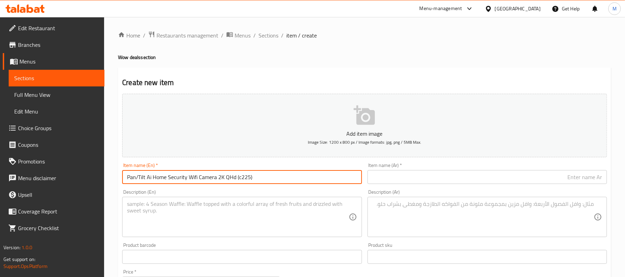
click at [234, 180] on input "Pan/Tilt Ai Home Security Wifi Camera 2K QHd (c225)" at bounding box center [241, 177] width 239 height 14
click at [233, 180] on input "Pan/Tilt Ai Home Security Wifi Camera 2K QHd (c225)" at bounding box center [241, 177] width 239 height 14
click at [235, 179] on input "Pan/Tilt Ai Home Security Wifi Camera 2K QHd (c225)" at bounding box center [241, 177] width 239 height 14
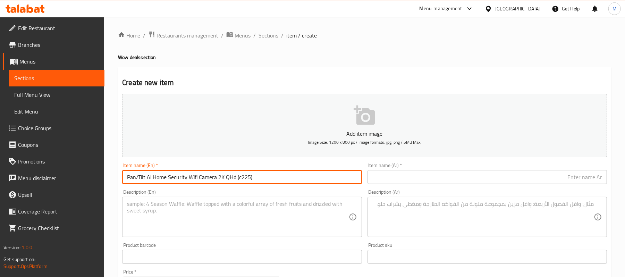
click at [232, 180] on input "Pan/Tilt Ai Home Security Wifi Camera 2K QHd (c225)" at bounding box center [241, 177] width 239 height 14
click at [241, 178] on input "Pan/Tilt Ai Home Security Wifi Camera 2K QHD (c225)" at bounding box center [241, 177] width 239 height 14
click at [238, 179] on input "Pan/Tilt Ai Home Security Wifi Camera 2K QHD (c225)" at bounding box center [241, 177] width 239 height 14
type input "Pan/Tilt Ai Home Security Wifi Camera 2K QHD (C225)"
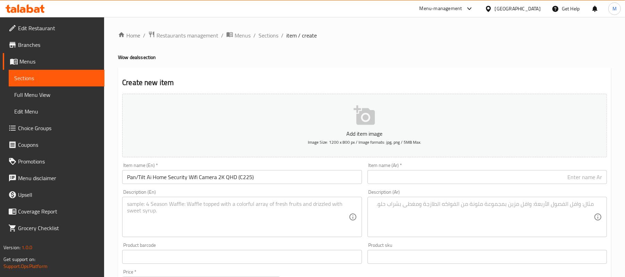
click at [442, 178] on input "text" at bounding box center [486, 177] width 239 height 14
paste input "كاميرا منزليه للأمن ذو راس متحرك و جوده 2K - موديل C225"
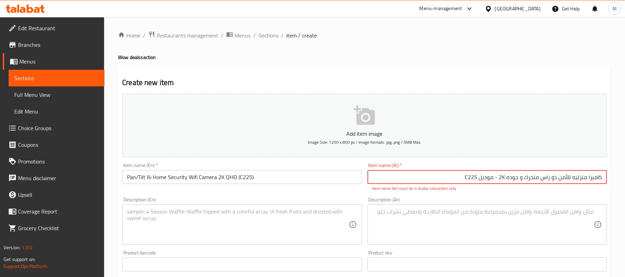
click at [505, 183] on input "كاميرا منزليه للأمن ذو راس متحرك و جوده 2K - موديل C225" at bounding box center [486, 177] width 239 height 14
drag, startPoint x: 465, startPoint y: 181, endPoint x: 461, endPoint y: 182, distance: 3.7
click at [461, 182] on input "كاميرا منزليه للأمن ذو راس متحرك و جوده 2كي - موديل C225" at bounding box center [486, 177] width 239 height 14
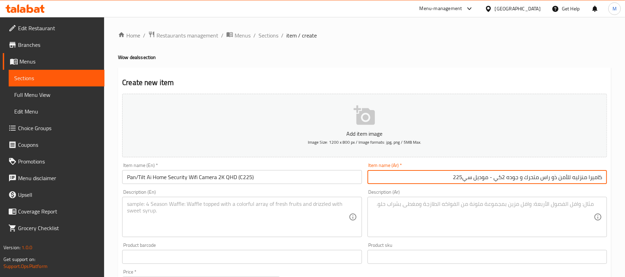
type input "كاميرا منزليه للأمن ذو راس متحرك و جوده 2كي - موديل سي225"
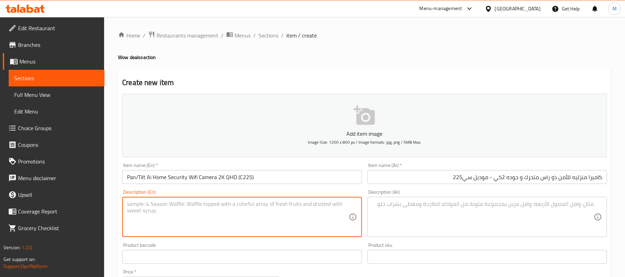
click at [207, 223] on textarea at bounding box center [237, 217] width 221 height 33
paste textarea ""•offical warranty 2 year •apple homekit support •smart motion tracking •can us…"
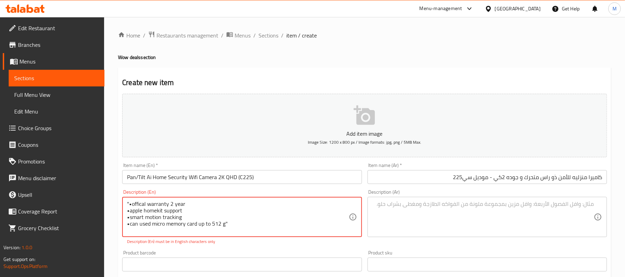
click at [129, 227] on textarea ""•offical warranty 2 year •apple homekit support •smart motion tracking •can us…" at bounding box center [237, 217] width 221 height 33
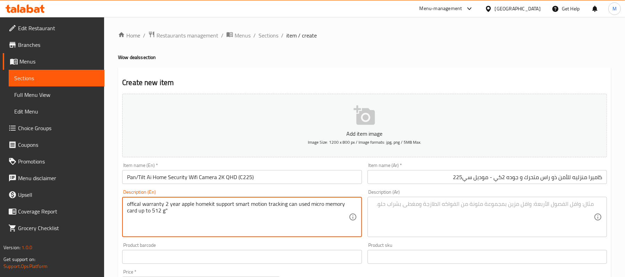
click at [129, 204] on textarea "offical warranty 2 year apple homekit support smart motion tracking can used mi…" at bounding box center [237, 217] width 221 height 33
type textarea "Offical warranty 2 year apple homekit support smart motion tracking can used mi…"
